Goal: Transaction & Acquisition: Book appointment/travel/reservation

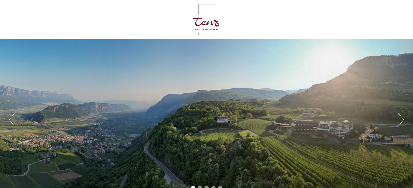
click at [402, 121] on button "Next" at bounding box center [400, 119] width 5 height 13
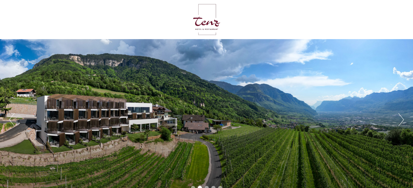
scroll to position [175, 0]
click at [402, 121] on button "Next" at bounding box center [400, 119] width 5 height 13
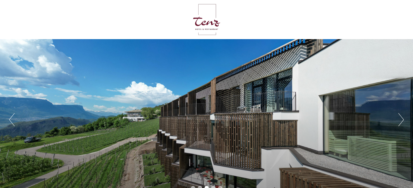
click at [401, 120] on button "Next" at bounding box center [400, 119] width 5 height 13
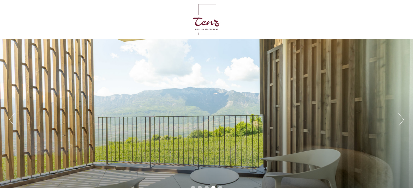
click at [401, 119] on button "Next" at bounding box center [400, 119] width 5 height 13
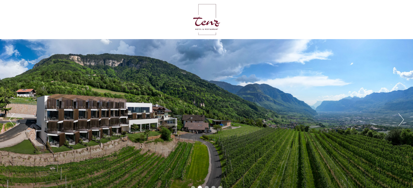
click at [402, 121] on button "Next" at bounding box center [400, 119] width 5 height 13
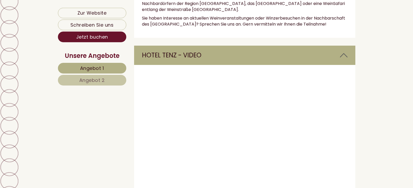
scroll to position [2500, 0]
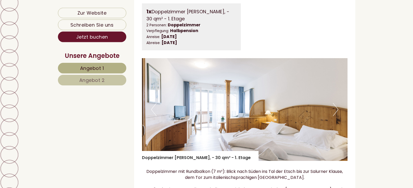
scroll to position [319, 0]
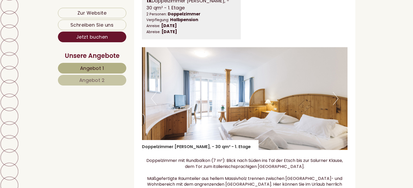
click at [336, 93] on button "Next" at bounding box center [335, 98] width 5 height 13
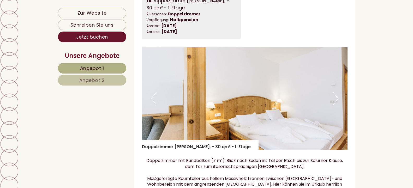
click at [336, 93] on button "Next" at bounding box center [335, 98] width 5 height 13
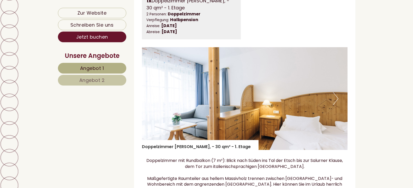
click at [336, 93] on button "Next" at bounding box center [335, 98] width 5 height 13
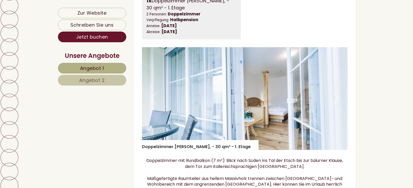
click at [336, 93] on button "Next" at bounding box center [335, 98] width 5 height 13
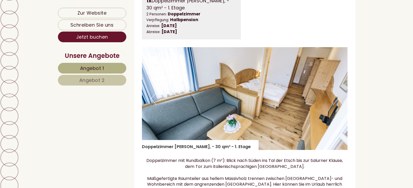
click at [336, 93] on button "Next" at bounding box center [335, 98] width 5 height 13
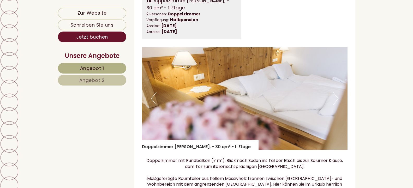
click at [336, 93] on button "Next" at bounding box center [335, 98] width 5 height 13
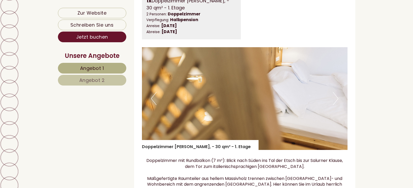
click at [336, 93] on button "Next" at bounding box center [335, 98] width 5 height 13
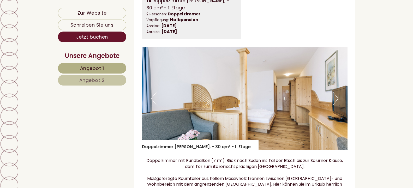
click at [336, 93] on button "Next" at bounding box center [335, 98] width 5 height 13
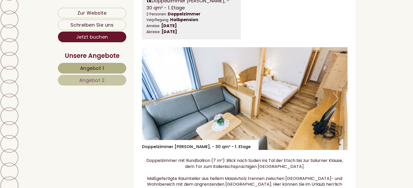
click at [336, 93] on button "Next" at bounding box center [335, 98] width 5 height 13
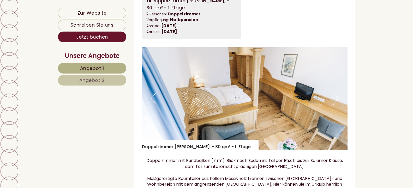
click at [336, 93] on button "Next" at bounding box center [335, 98] width 5 height 13
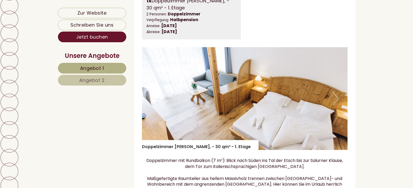
click at [336, 93] on button "Next" at bounding box center [335, 98] width 5 height 13
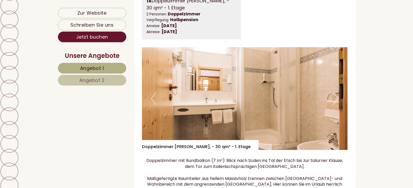
click at [336, 93] on button "Next" at bounding box center [335, 98] width 5 height 13
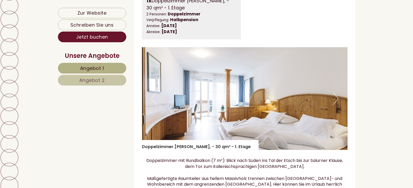
click at [336, 93] on button "Next" at bounding box center [335, 98] width 5 height 13
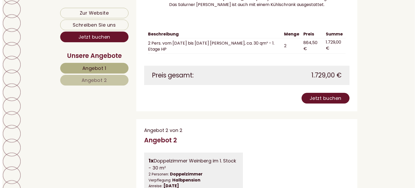
scroll to position [532, 0]
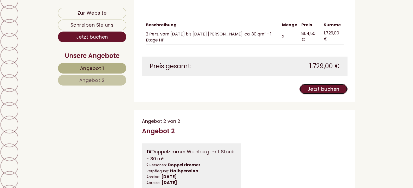
click at [329, 84] on link "Jetzt buchen" at bounding box center [323, 89] width 48 height 11
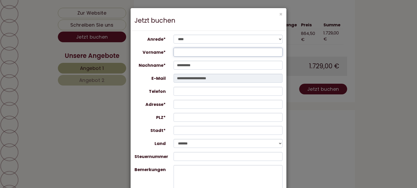
click at [201, 52] on input "Vorname*" at bounding box center [228, 52] width 109 height 9
type input "*****"
type input "****"
type input "**********"
type input "*****"
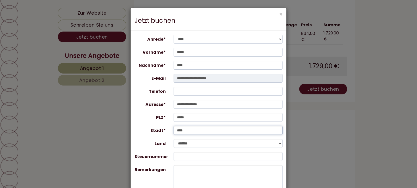
type input "****"
select select "*"
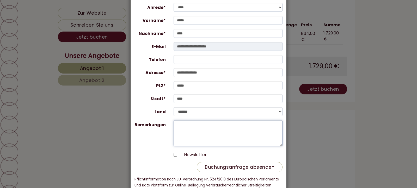
scroll to position [50, 0]
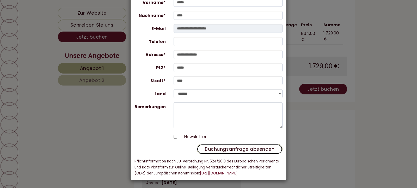
click at [231, 148] on button "Buchungsanfrage absenden" at bounding box center [240, 149] width 86 height 10
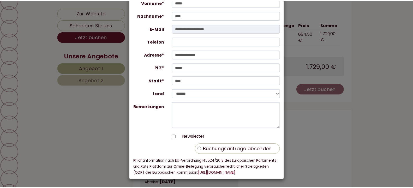
scroll to position [0, 0]
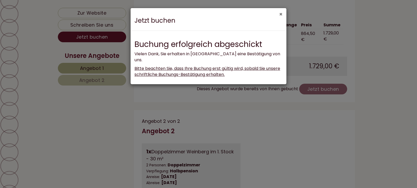
click at [281, 15] on button "×" at bounding box center [280, 13] width 3 height 5
